Goal: Task Accomplishment & Management: Complete application form

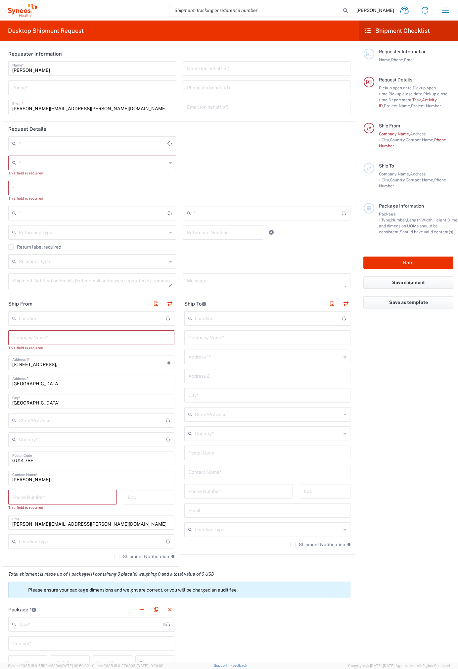
type input "[GEOGRAPHIC_DATA]"
type input "4510"
type input "[GEOGRAPHIC_DATA]"
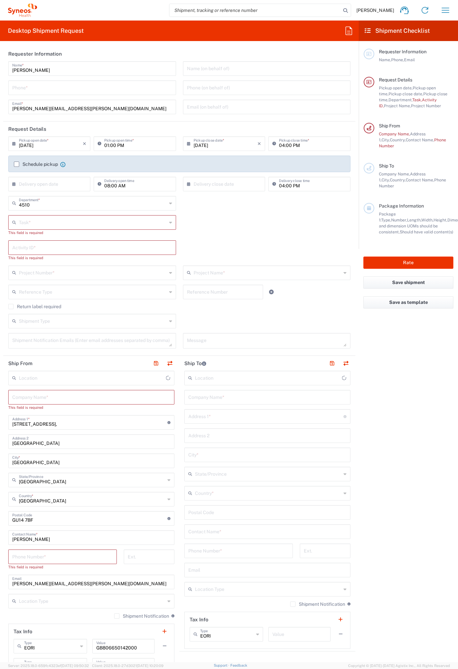
type input "Syneos Health UK Limited"
click at [347, 29] on icon at bounding box center [348, 30] width 11 height 11
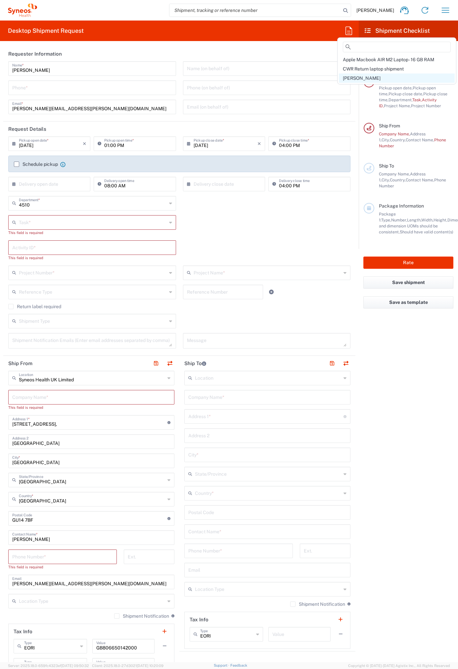
click at [352, 77] on span "[PERSON_NAME]" at bounding box center [362, 77] width 38 height 5
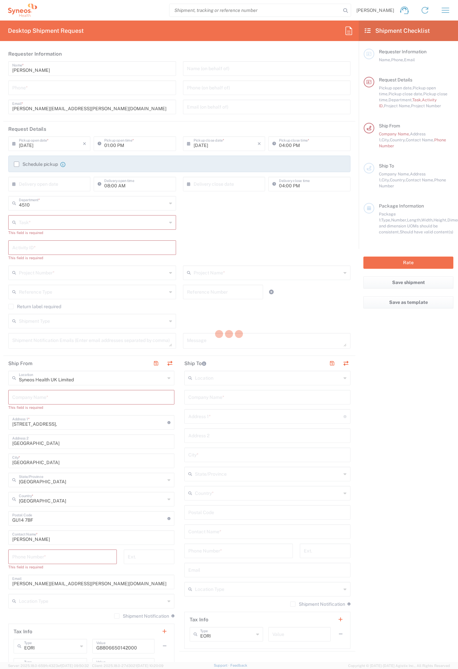
type input "07812176749"
type input "Break/Fix"
type input "."
type input "2017 4510-IT Operations"
type input "Project"
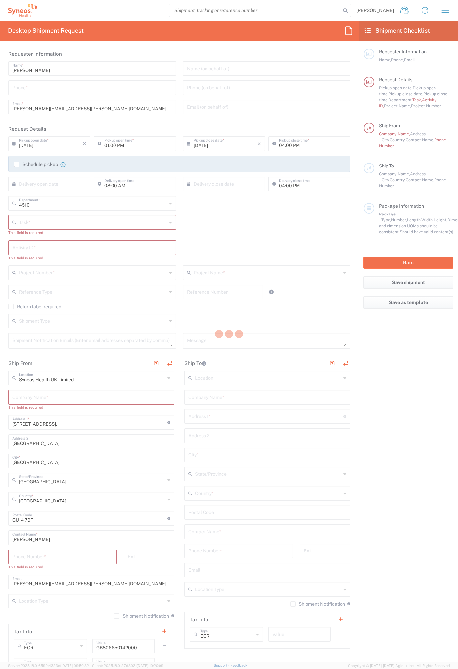
type input "2017.4510_IT_[MEDICAL_DATA]"
type textarea "[PERSON_NAME][EMAIL_ADDRESS][PERSON_NAME][DOMAIN_NAME]"
type input "Syneos Health"
type input "[STREET_ADDRESS]"
type input "Bracknell"
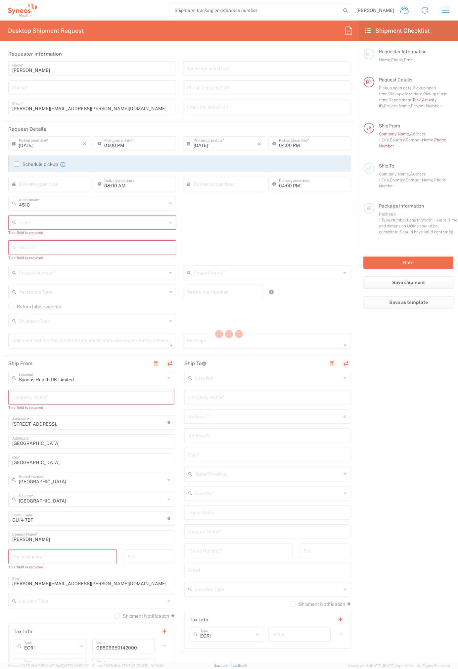
type input "RG12 7NU"
type input "07812176749"
type input "Residential/Home"
type input "Syneos Health"
type input "[STREET_ADDRESS]"
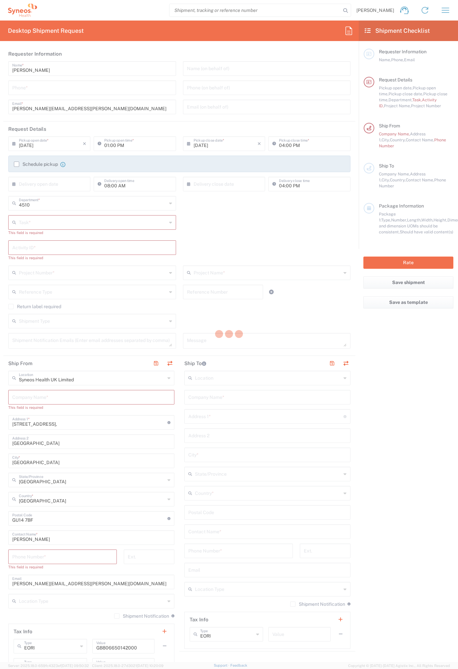
type input "Uxbridge"
type input "[GEOGRAPHIC_DATA]"
type input "UB10 9PR"
type input "[PERSON_NAME]"
type input "07971261187"
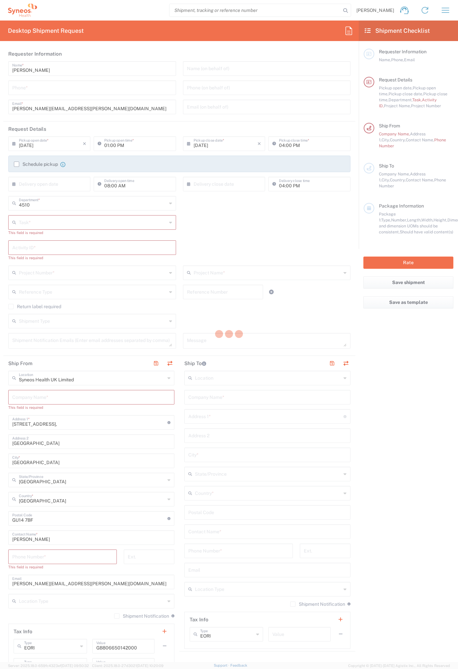
type input "[PERSON_NAME][EMAIL_ADDRESS][PERSON_NAME][DOMAIN_NAME]"
type input "Residential/Home"
type input "Adult Signature Required"
type input "Sender/Shipper"
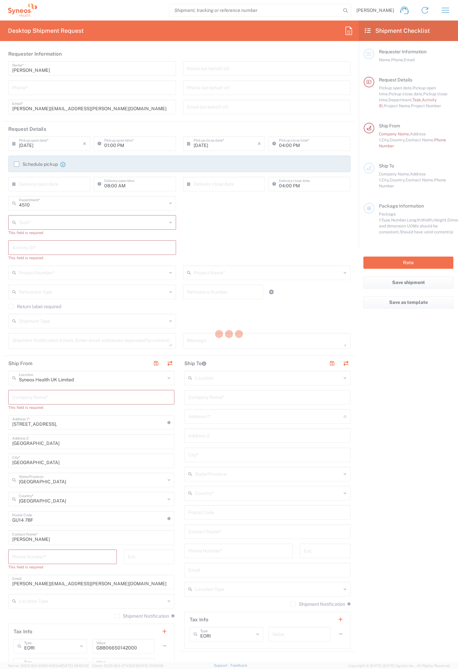
type input "12:00 PM"
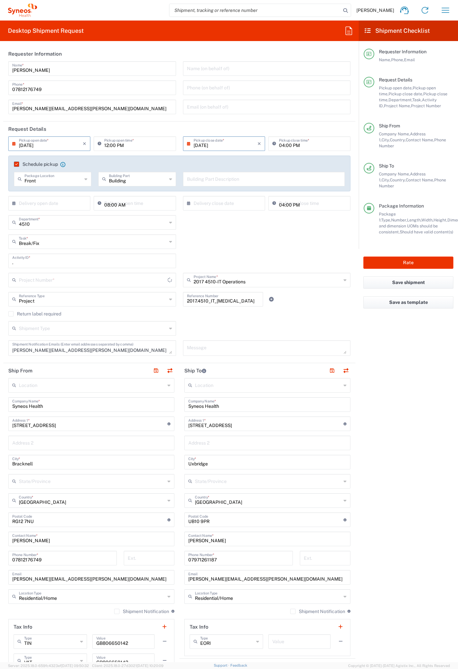
type input "2017.4510_IT_[MEDICAL_DATA]"
type input "Medium Box"
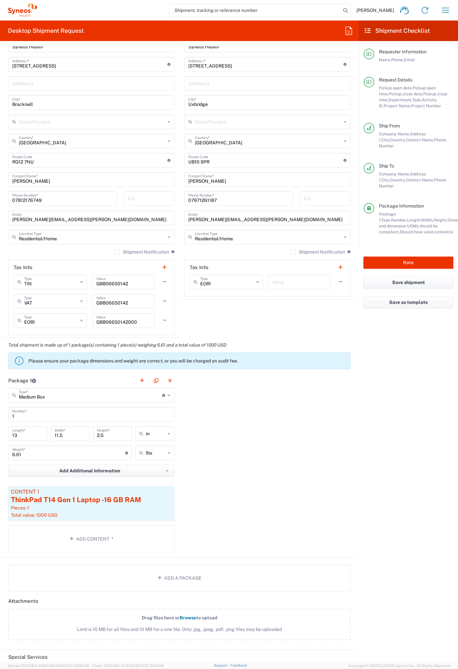
scroll to position [292, 0]
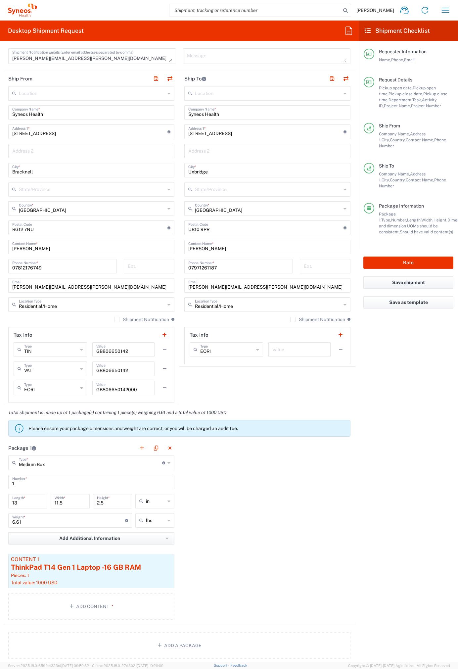
click at [239, 139] on div "Location [PERSON_NAME] LLC-[GEOGRAPHIC_DATA] [GEOGRAPHIC_DATA] [GEOGRAPHIC_DATA…" at bounding box center [267, 225] width 166 height 278
drag, startPoint x: 212, startPoint y: 133, endPoint x: 153, endPoint y: 131, distance: 58.9
click at [153, 131] on div "Ship From Location [PERSON_NAME] LLC-[GEOGRAPHIC_DATA] [GEOGRAPHIC_DATA] [GEOGR…" at bounding box center [179, 238] width 352 height 334
paste input "[PERSON_NAME], Sahdia"
type input "[PERSON_NAME], Sahdia"
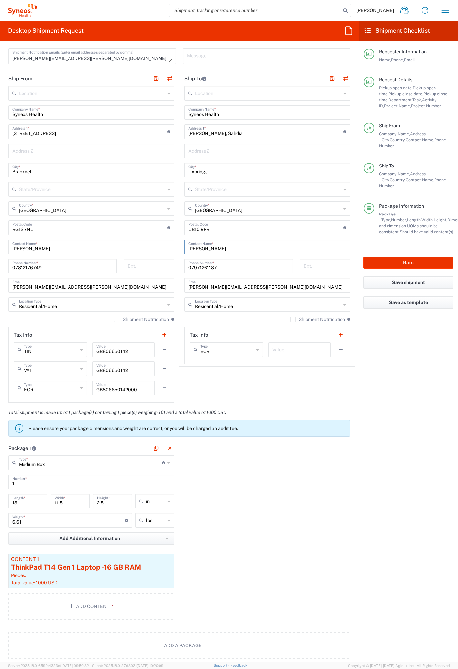
drag, startPoint x: 207, startPoint y: 249, endPoint x: 135, endPoint y: 247, distance: 71.5
click at [135, 247] on div "Ship From Location [PERSON_NAME] LLC-[GEOGRAPHIC_DATA] [GEOGRAPHIC_DATA] [GEOGR…" at bounding box center [179, 238] width 352 height 334
paste input "[PERSON_NAME]"
type input "[PERSON_NAME], Sahdia"
drag, startPoint x: 237, startPoint y: 134, endPoint x: 151, endPoint y: 134, distance: 86.0
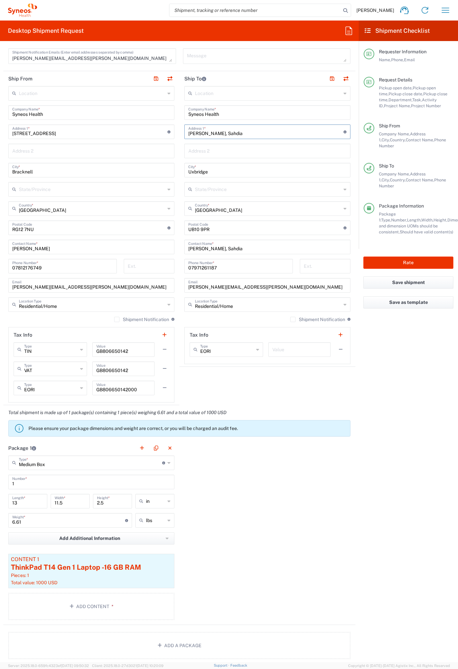
click at [151, 134] on div "Ship From Location [PERSON_NAME] LLC-[GEOGRAPHIC_DATA] [GEOGRAPHIC_DATA] [GEOGR…" at bounding box center [179, 238] width 352 height 334
paste input "[GEOGRAPHIC_DATA]"
type input "[GEOGRAPHIC_DATA]"
click at [197, 170] on input "Uxbridge" at bounding box center [267, 170] width 158 height 12
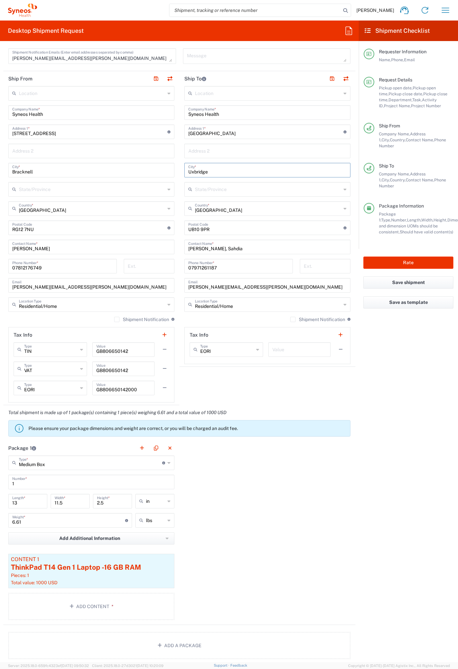
paste input "Warrington"
type input "Warrington"
click at [204, 186] on input "text" at bounding box center [268, 189] width 146 height 12
paste input "[GEOGRAPHIC_DATA]"
type input "[GEOGRAPHIC_DATA]"
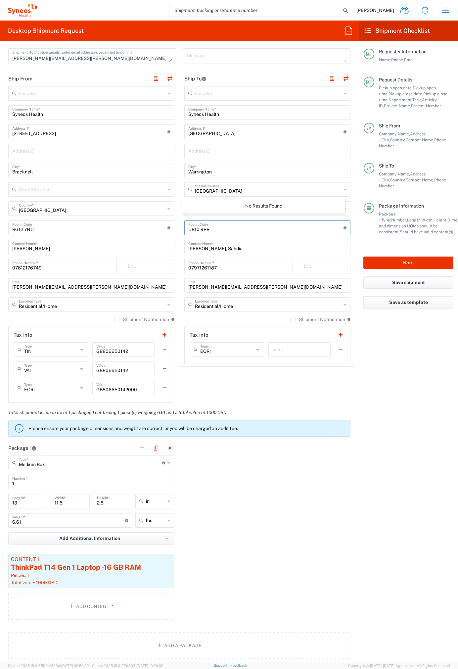
drag, startPoint x: 200, startPoint y: 228, endPoint x: 168, endPoint y: 227, distance: 31.8
click at [168, 227] on div "Ship From Location [PERSON_NAME] LLC-[GEOGRAPHIC_DATA] [GEOGRAPHIC_DATA] [GEOGR…" at bounding box center [179, 238] width 352 height 334
paste input "WA1 1RG"
type input "WA1 1RG"
drag, startPoint x: 218, startPoint y: 171, endPoint x: 143, endPoint y: 164, distance: 75.8
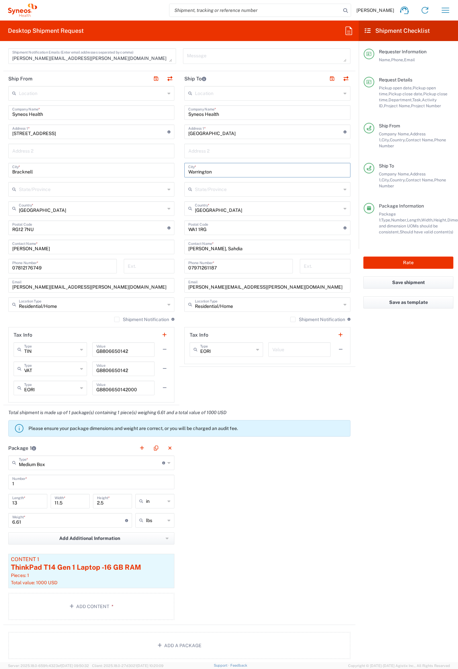
click at [143, 164] on div "Ship From Location [PERSON_NAME] LLC-[GEOGRAPHIC_DATA] [GEOGRAPHIC_DATA] [GEOGR…" at bounding box center [179, 238] width 352 height 334
click at [201, 150] on input "text" at bounding box center [267, 151] width 158 height 12
paste input "Warrington"
type input "Warrington"
drag, startPoint x: 215, startPoint y: 171, endPoint x: 160, endPoint y: 164, distance: 55.7
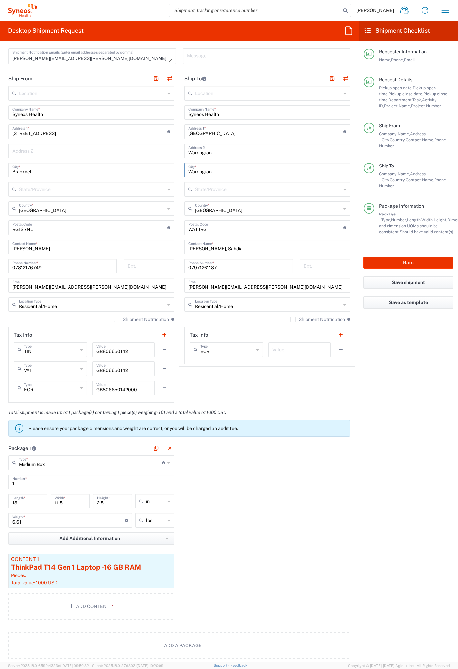
click at [160, 164] on div "Ship From Location [PERSON_NAME] LLC-[GEOGRAPHIC_DATA] [GEOGRAPHIC_DATA] [GEOGR…" at bounding box center [179, 238] width 352 height 334
paste input "[GEOGRAPHIC_DATA]"
type input "[GEOGRAPHIC_DATA]"
click at [201, 264] on input "07971261187" at bounding box center [238, 266] width 101 height 12
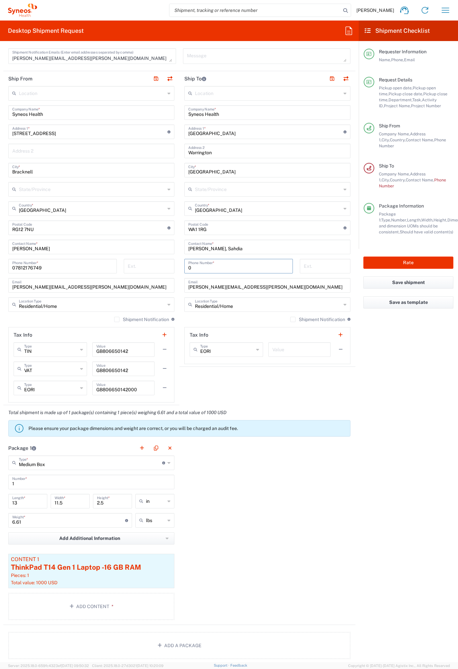
paste input "7726) 964052"
click at [202, 266] on input "07726) 964052" at bounding box center [238, 266] width 101 height 12
type input "07726964052"
drag, startPoint x: 267, startPoint y: 290, endPoint x: 149, endPoint y: 284, distance: 118.3
click at [149, 284] on div "Ship From Location [PERSON_NAME] LLC-[GEOGRAPHIC_DATA] [GEOGRAPHIC_DATA] [GEOGR…" at bounding box center [179, 238] width 352 height 334
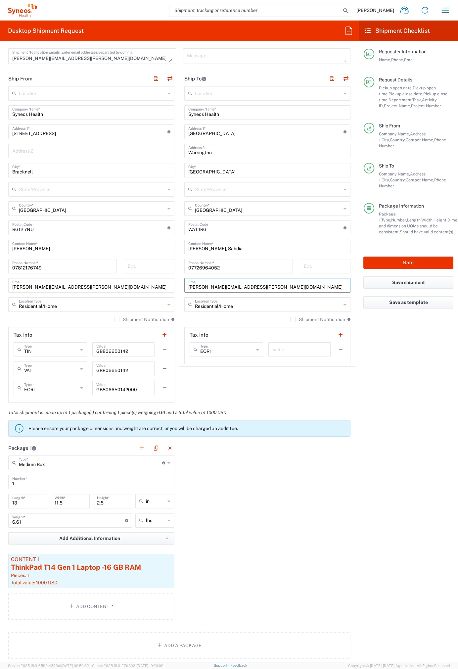
paste input "[EMAIL_ADDRESS]"
type input "[EMAIL_ADDRESS][DOMAIN_NAME]"
click at [424, 256] on button "Rate" at bounding box center [408, 262] width 90 height 12
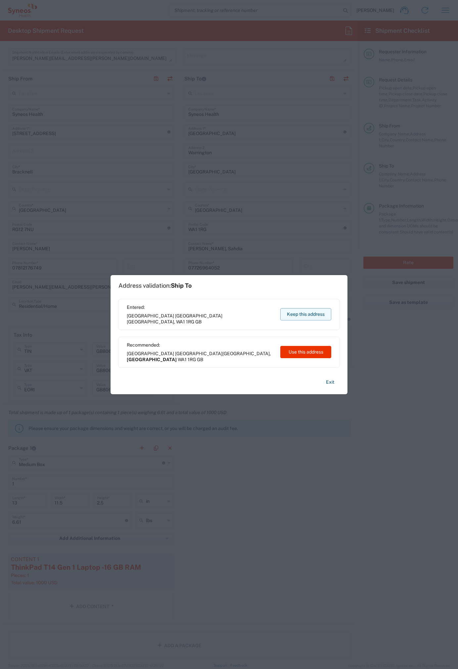
click at [308, 313] on button "Keep this address" at bounding box center [305, 314] width 51 height 12
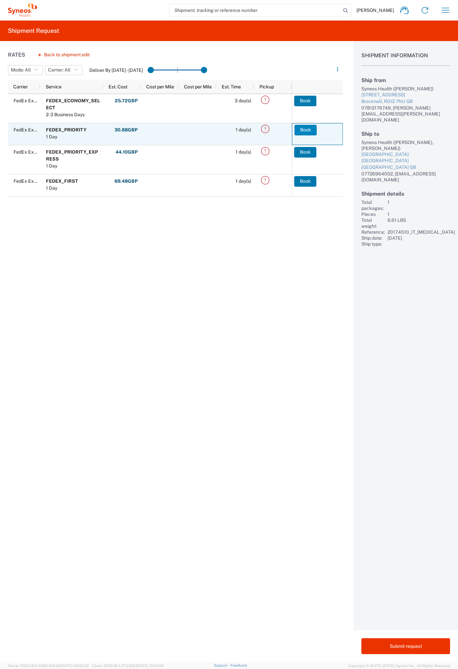
click at [303, 130] on button "Book" at bounding box center [306, 130] width 22 height 11
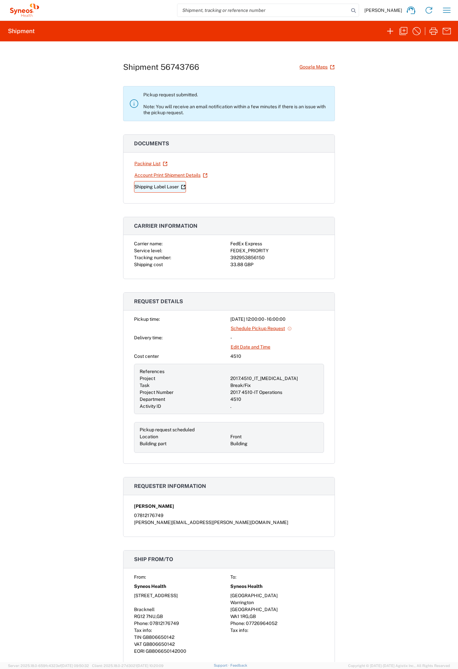
click at [154, 186] on link "Shipping Label Laser" at bounding box center [160, 187] width 52 height 12
click at [239, 257] on div "392953856150" at bounding box center [277, 257] width 94 height 7
copy div "392953856150"
